Goal: Transaction & Acquisition: Download file/media

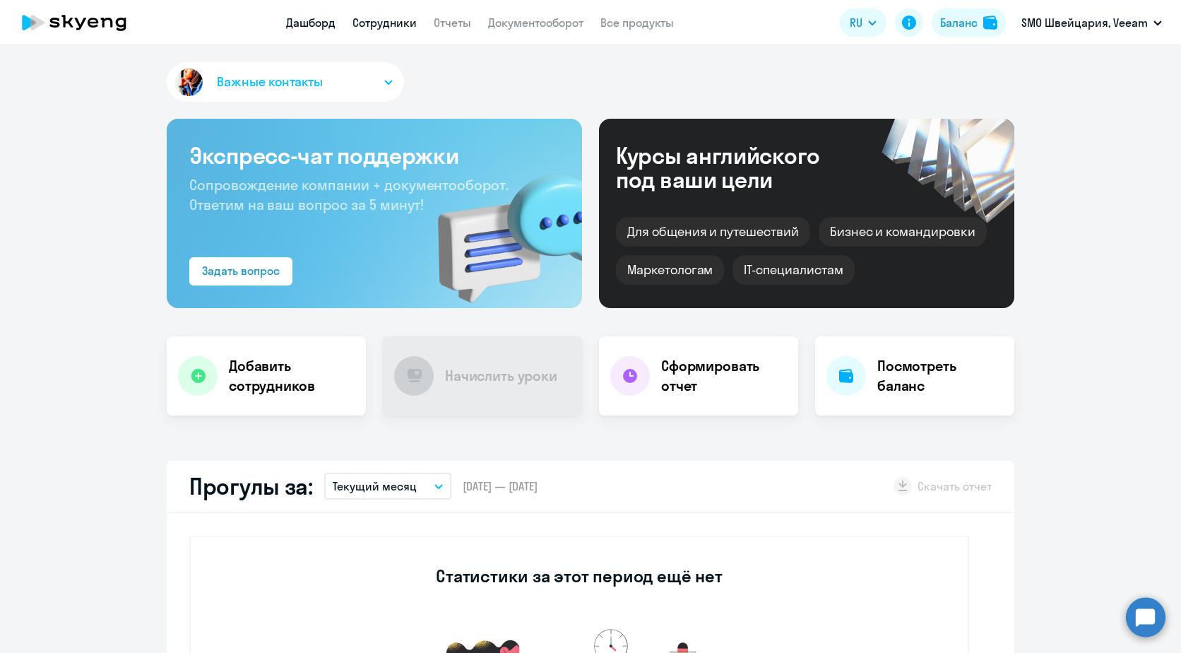
click at [402, 27] on link "Сотрудники" at bounding box center [385, 23] width 64 height 14
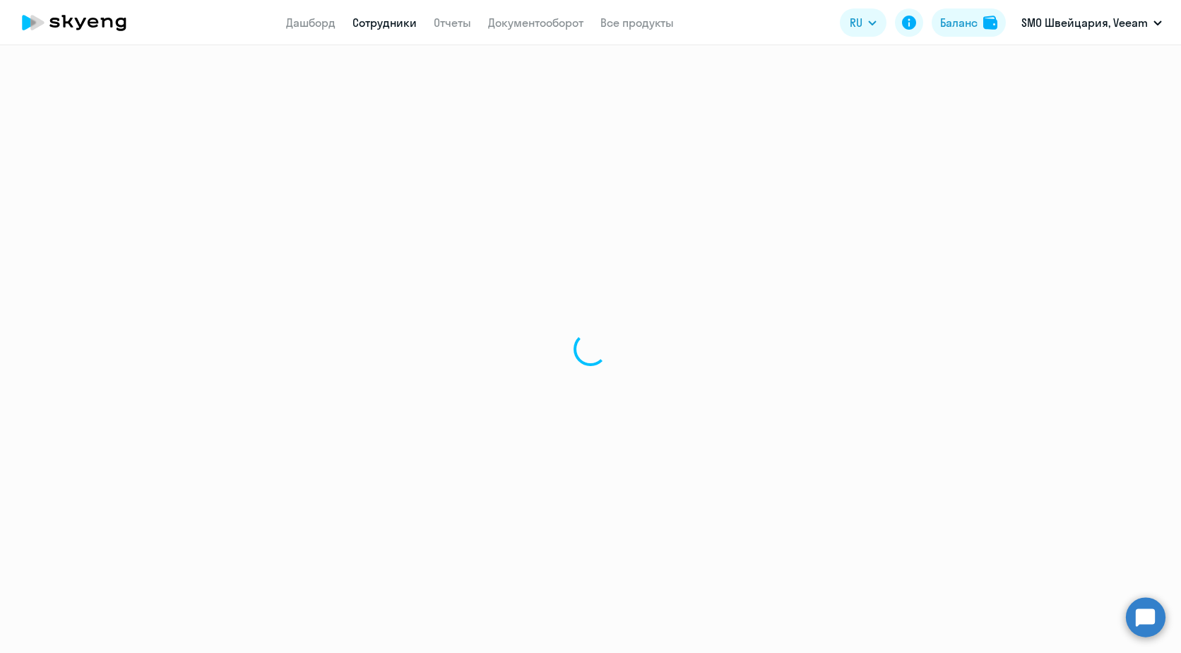
select select "30"
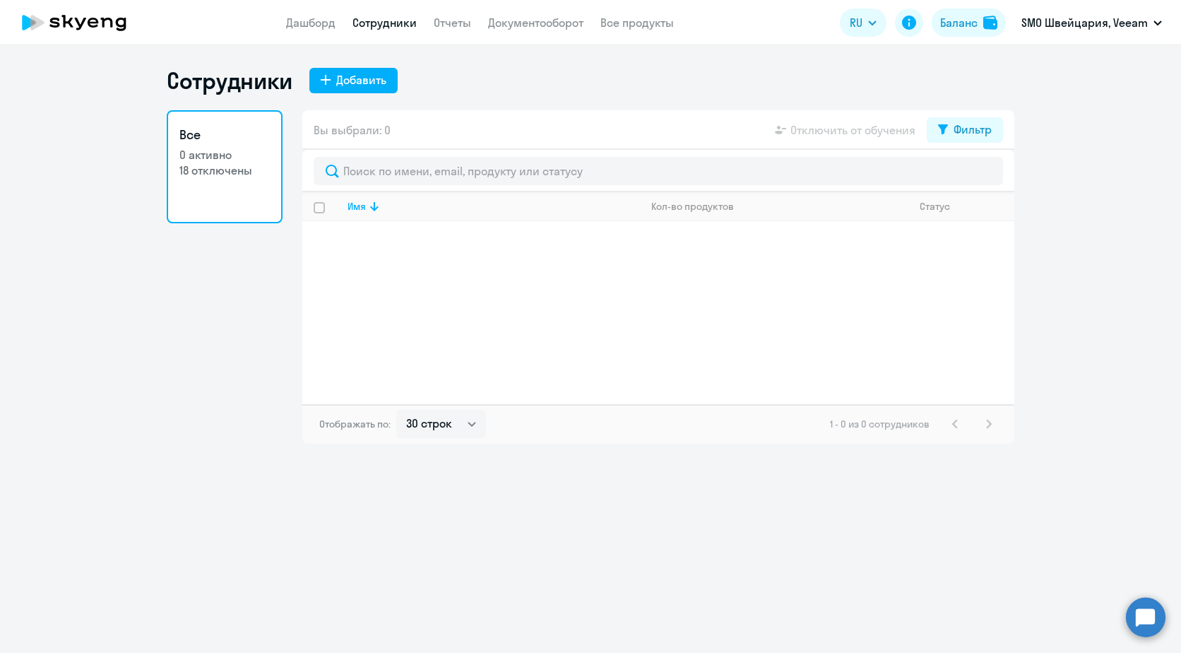
click at [235, 172] on p "18 отключены" at bounding box center [224, 170] width 90 height 16
click at [449, 420] on select "30 строк 50 строк 100 строк" at bounding box center [441, 424] width 90 height 28
click at [633, 459] on div "Сотрудники Добавить Все 0 активно 18 отключены Вы выбрали: 0 Отключить от обуче…" at bounding box center [590, 349] width 1181 height 608
click at [982, 126] on div "Фильтр" at bounding box center [973, 129] width 38 height 17
click at [973, 177] on span at bounding box center [980, 176] width 24 height 14
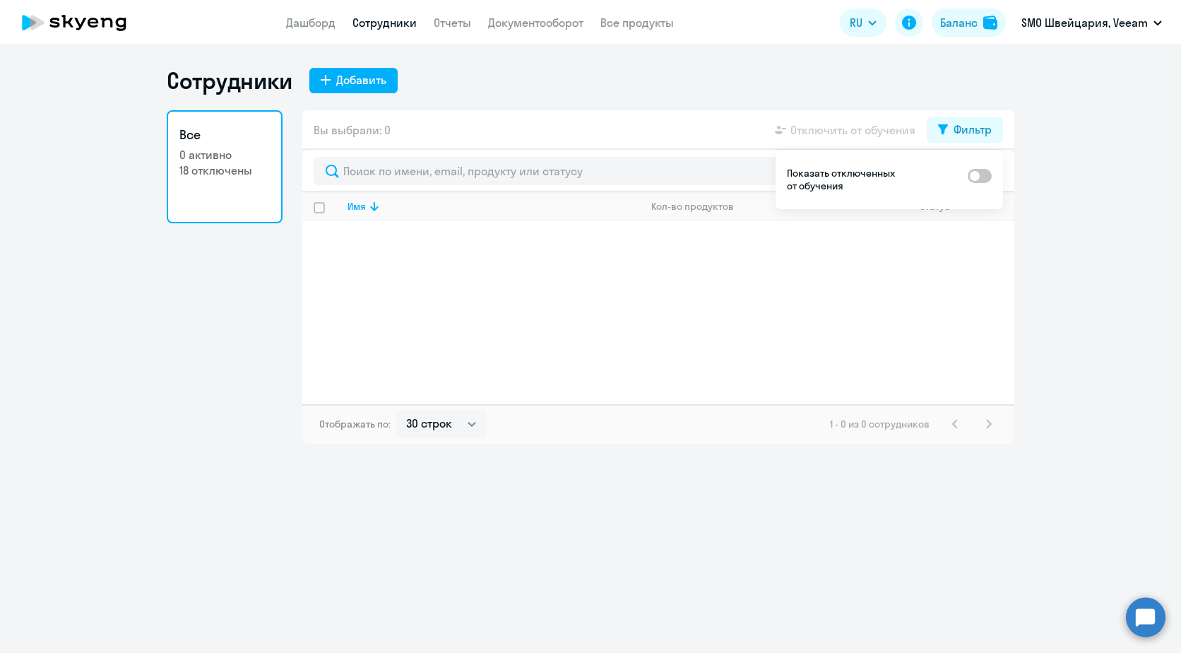
click at [968, 176] on input "checkbox" at bounding box center [967, 175] width 1 height 1
checkbox input "true"
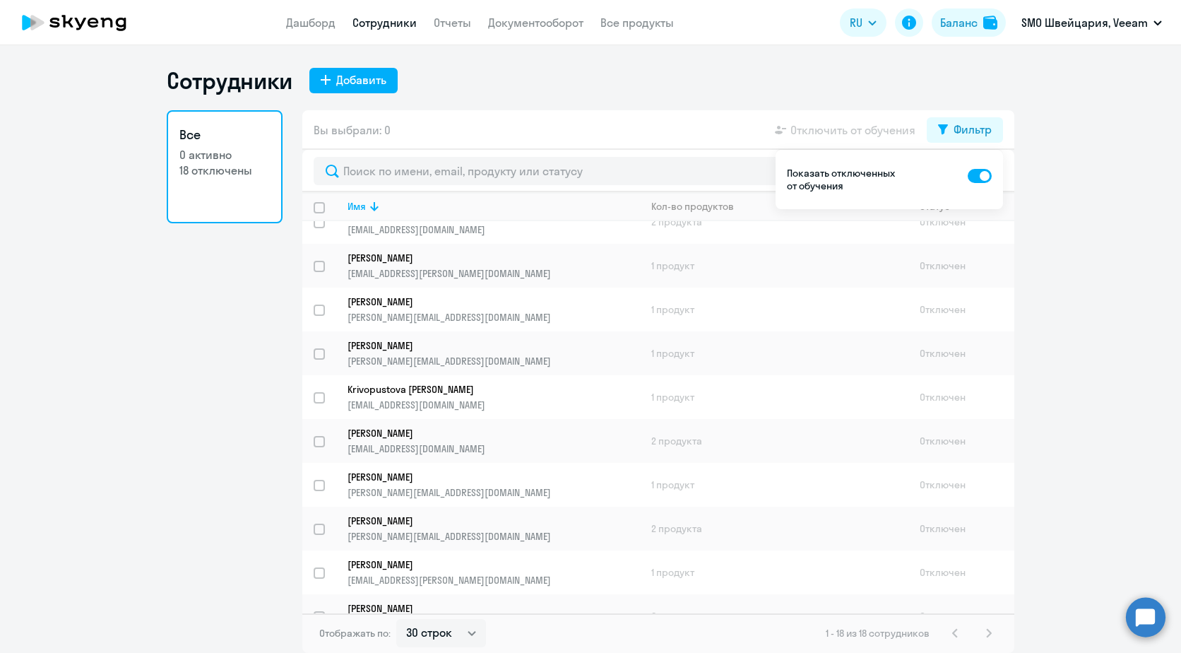
scroll to position [212, 0]
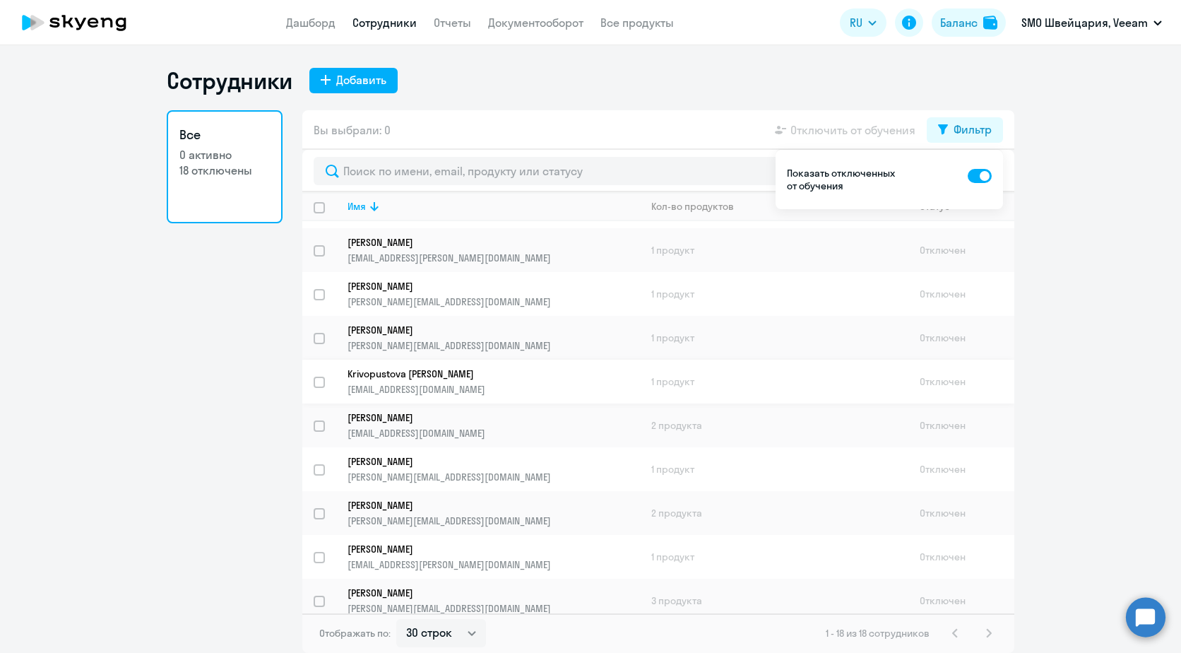
click at [316, 381] on input "select row 15235507" at bounding box center [328, 391] width 28 height 28
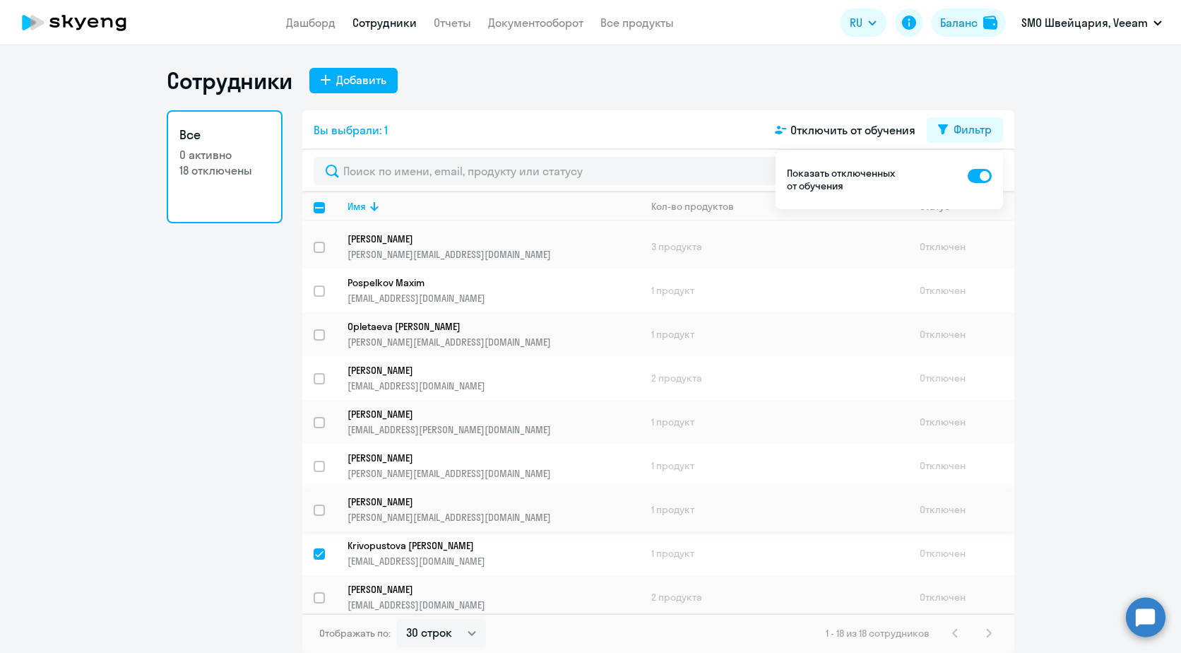
scroll to position [0, 0]
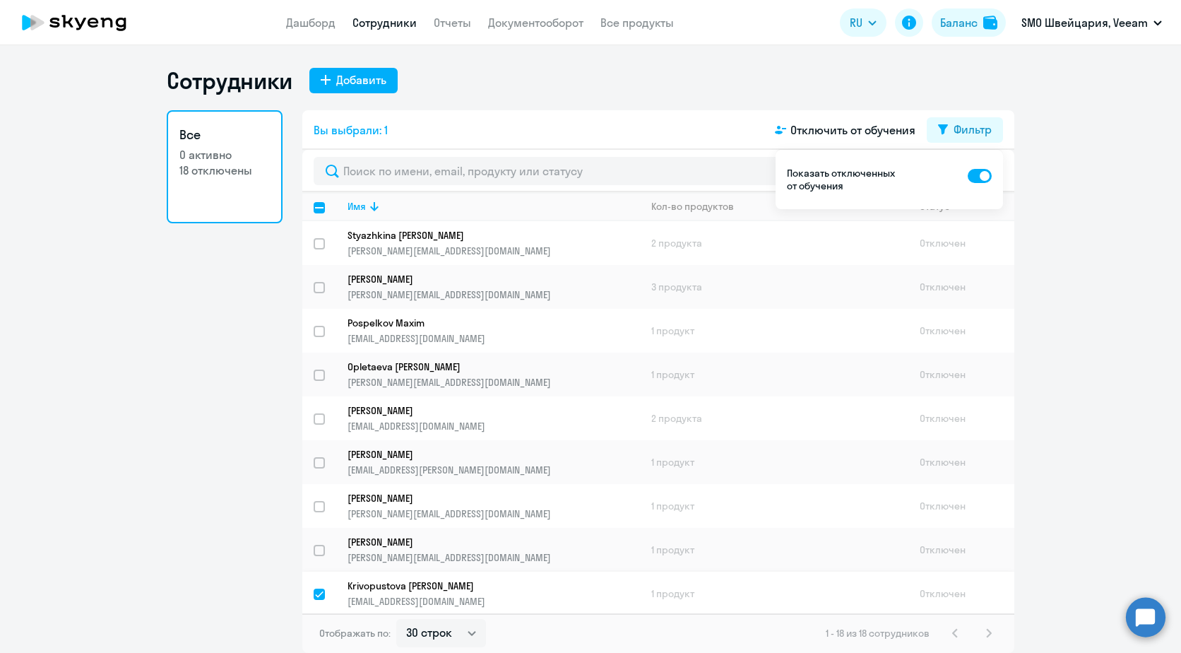
click at [318, 587] on div at bounding box center [320, 594] width 34 height 34
checkbox input "false"
drag, startPoint x: 1091, startPoint y: 269, endPoint x: 1092, endPoint y: 254, distance: 15.6
click at [1093, 266] on ng-component "Сотрудники Добавить Все 0 активно 18 отключены Вы выбрали: 0 Отключить от обуче…" at bounding box center [590, 359] width 1181 height 586
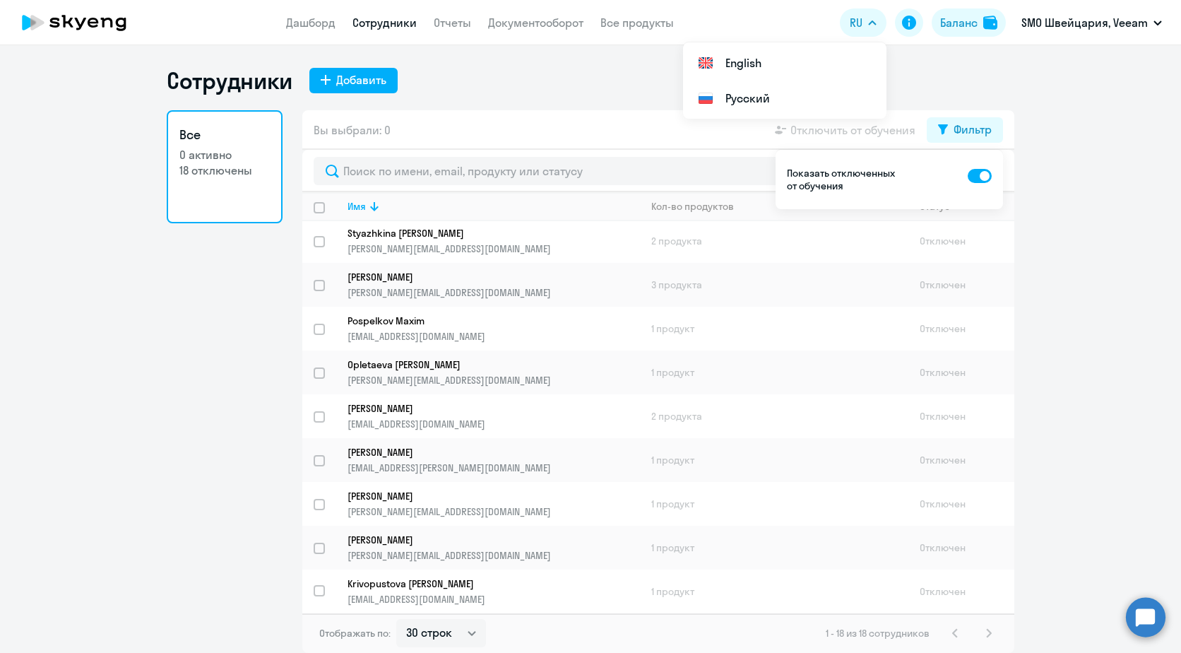
drag, startPoint x: 1097, startPoint y: 189, endPoint x: 677, endPoint y: 95, distance: 430.7
click at [1096, 189] on ng-component "Сотрудники Добавить Все 0 активно 18 отключены Вы выбрали: 0 Отключить от обуче…" at bounding box center [590, 359] width 1181 height 586
click at [524, 10] on app-header "Дашборд Сотрудники Отчеты Документооборот Все продукты Дашборд Сотрудники Отчет…" at bounding box center [590, 22] width 1181 height 45
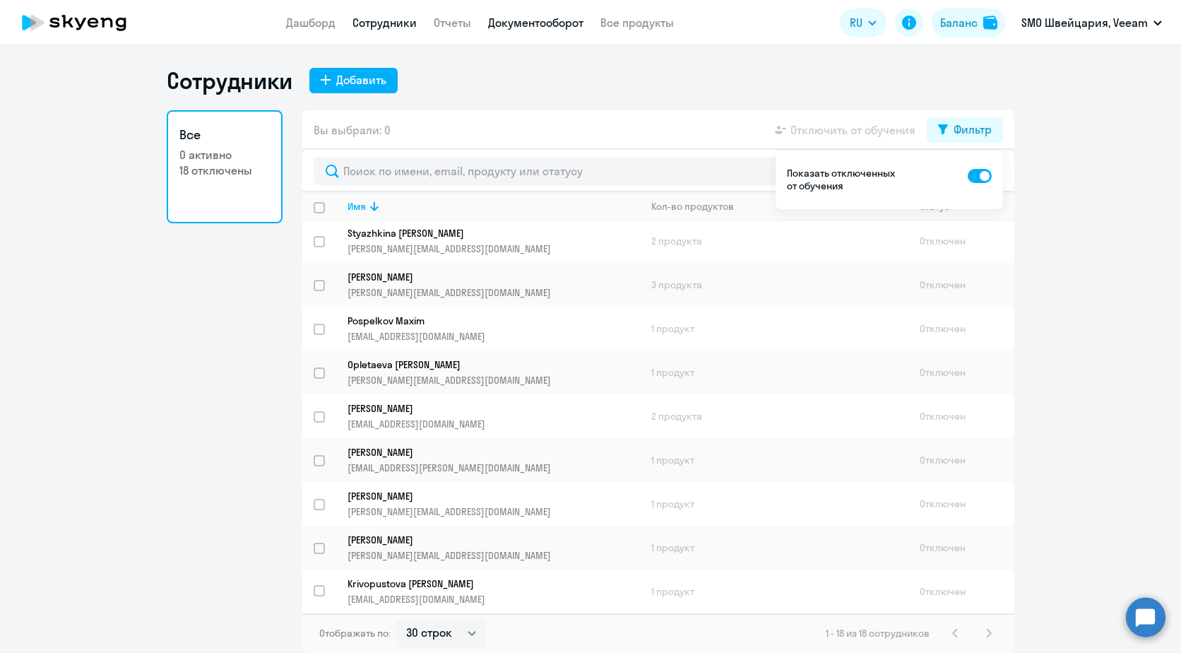
click at [519, 27] on link "Документооборот" at bounding box center [535, 23] width 95 height 14
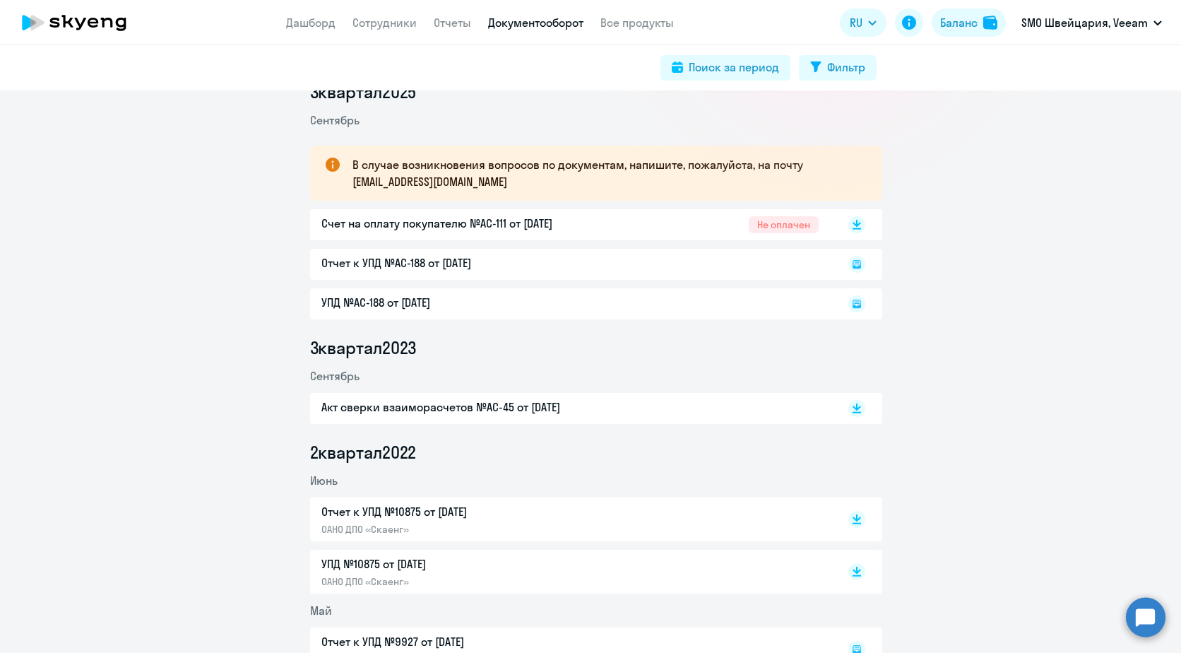
scroll to position [212, 0]
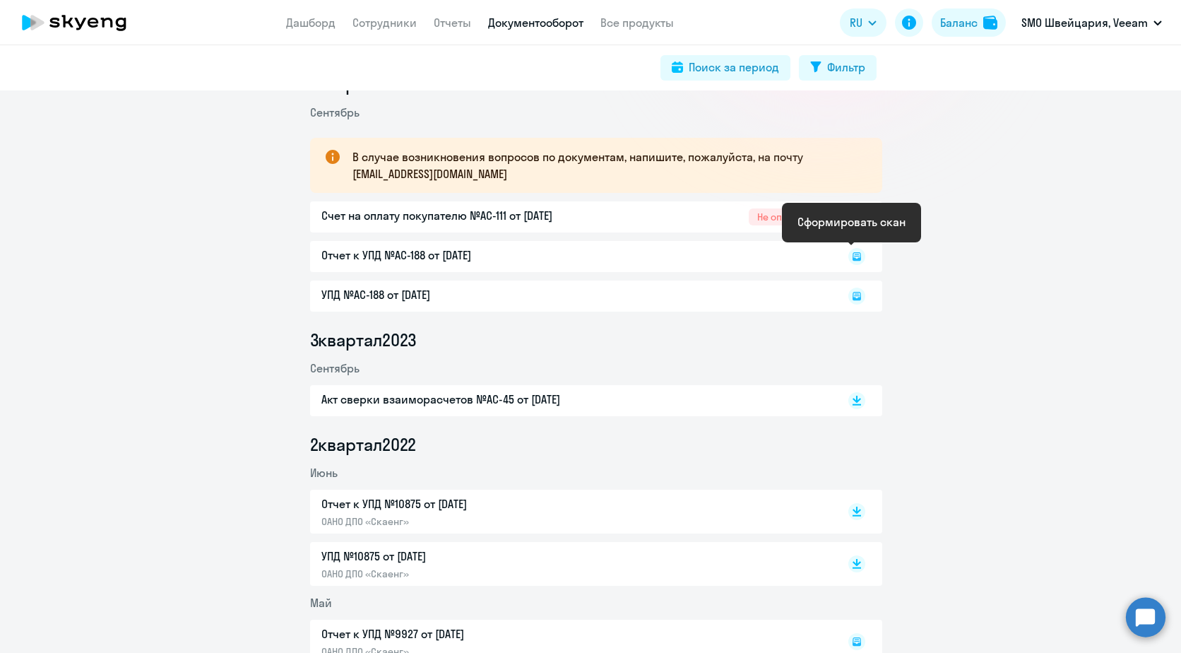
click at [858, 257] on rect at bounding box center [856, 256] width 17 height 17
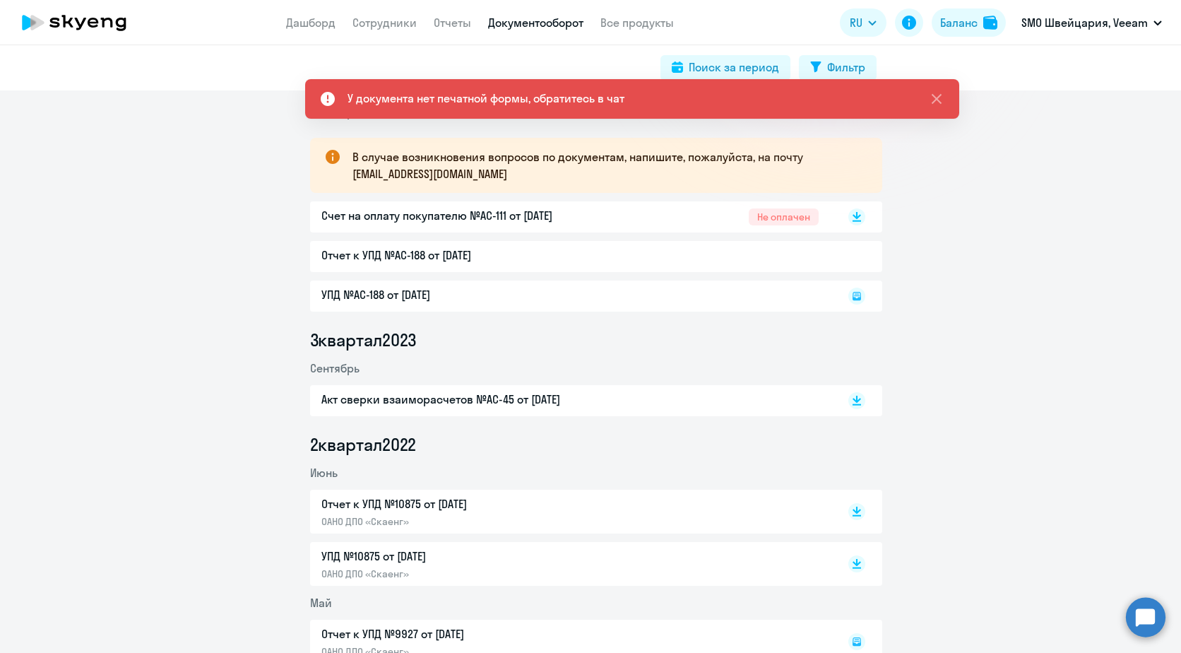
click at [458, 254] on div "Отчет к УПД №AC-188 от [DATE]" at bounding box center [596, 256] width 572 height 31
click at [450, 215] on p "Счет на оплату покупателю №AC-111 от [DATE]" at bounding box center [469, 215] width 297 height 17
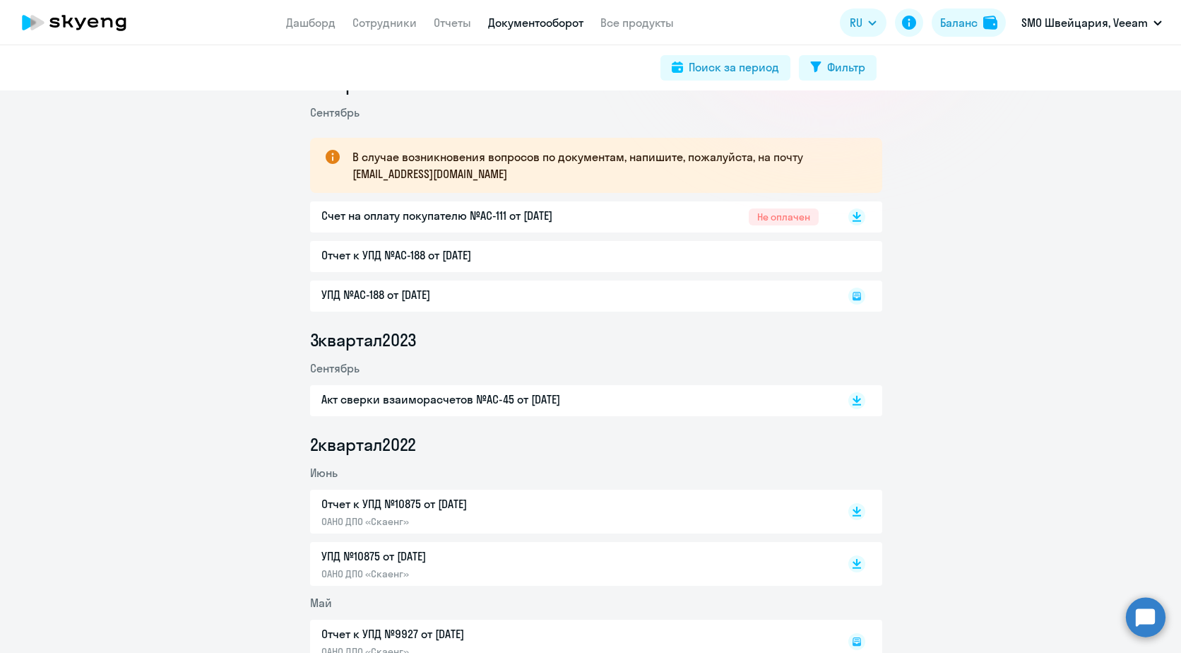
drag, startPoint x: 83, startPoint y: 23, endPoint x: 111, endPoint y: 25, distance: 27.6
click at [83, 23] on icon at bounding box center [80, 24] width 11 height 12
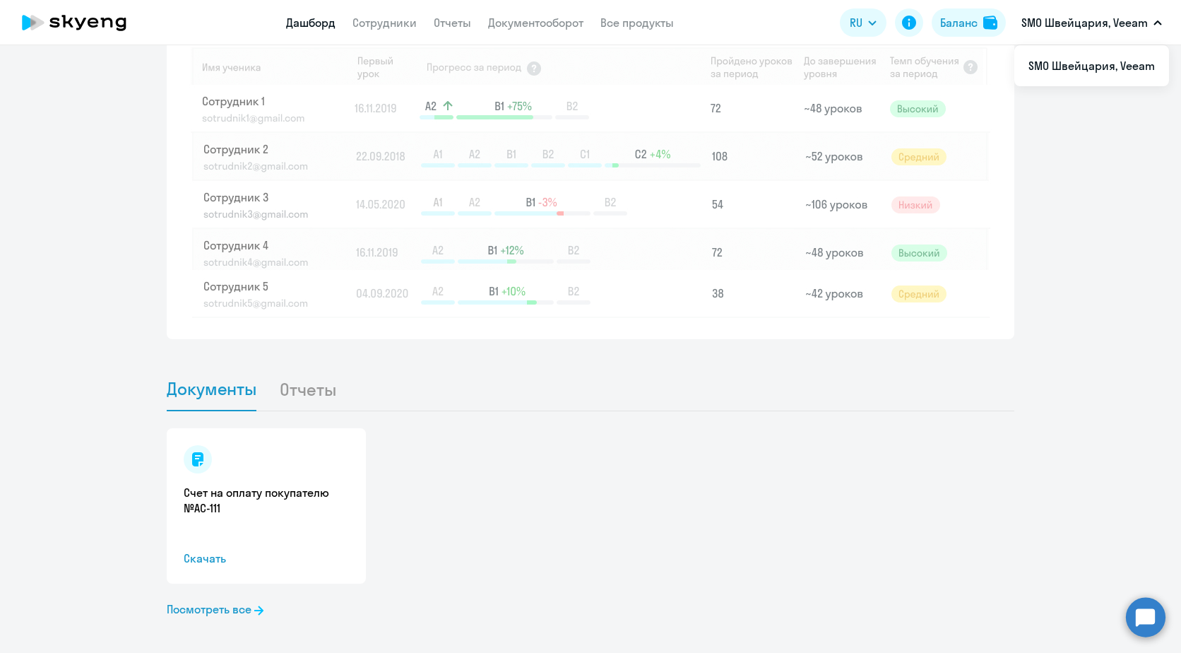
scroll to position [1188, 0]
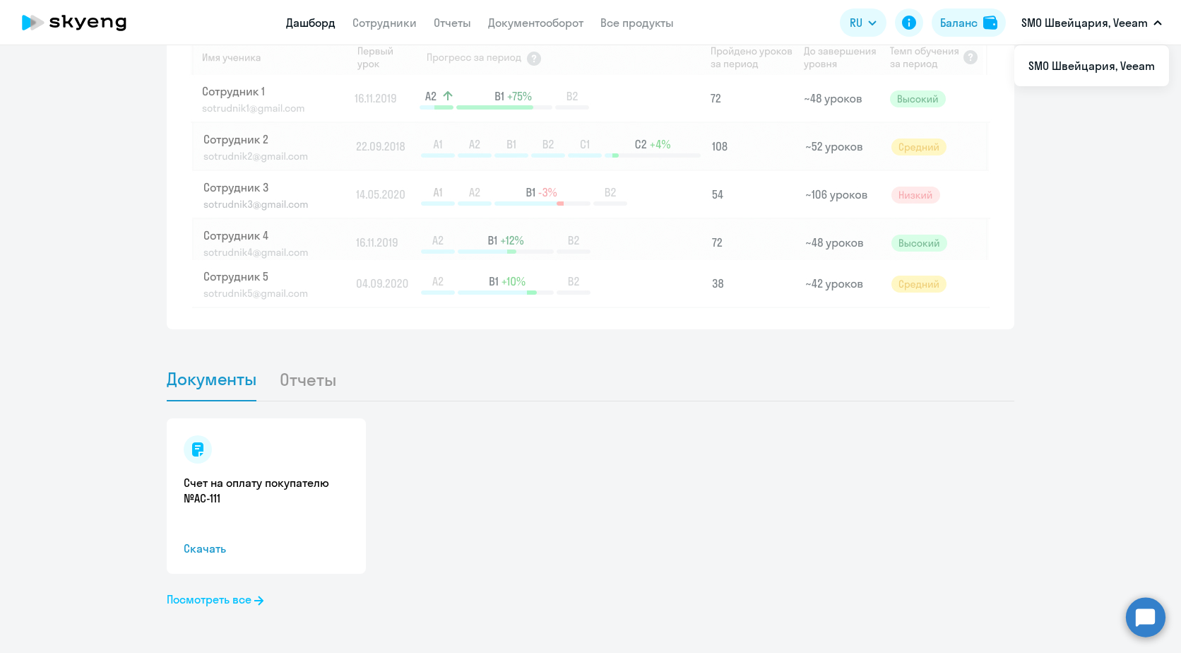
click at [224, 604] on link "Посмотреть все" at bounding box center [215, 599] width 97 height 17
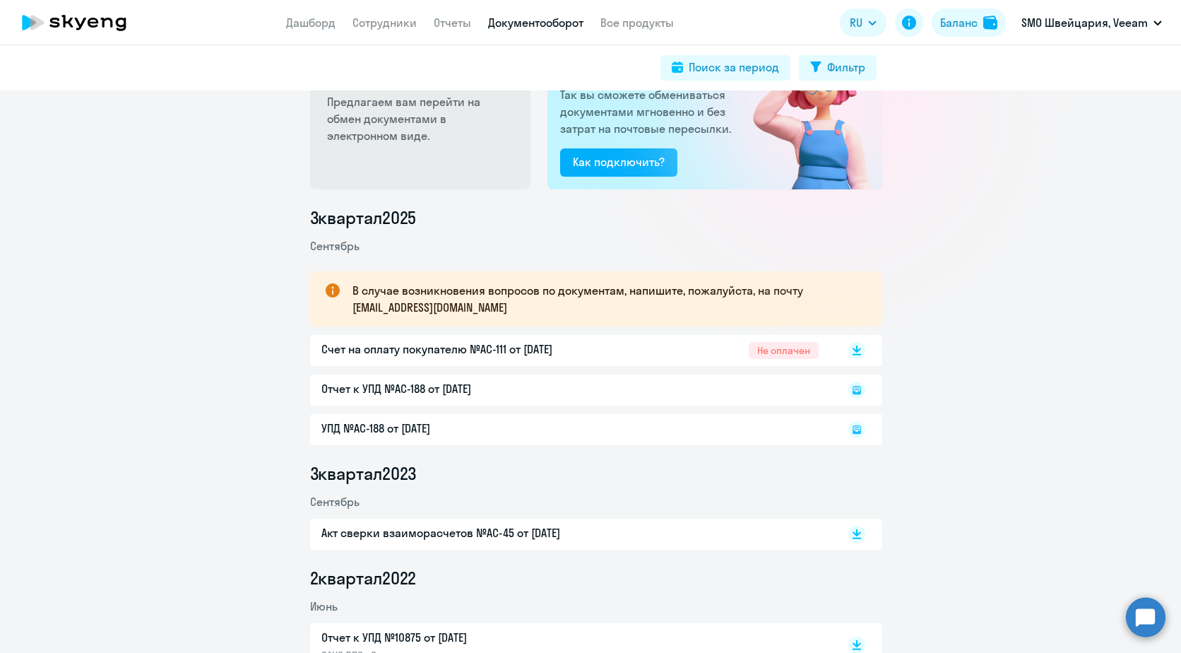
scroll to position [71, 0]
